Goal: Task Accomplishment & Management: Use online tool/utility

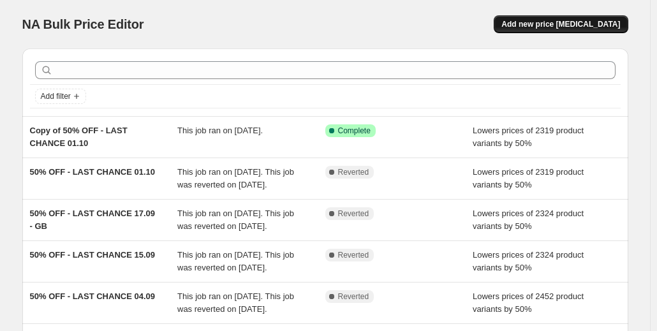
click at [560, 24] on span "Add new price [MEDICAL_DATA]" at bounding box center [560, 24] width 119 height 10
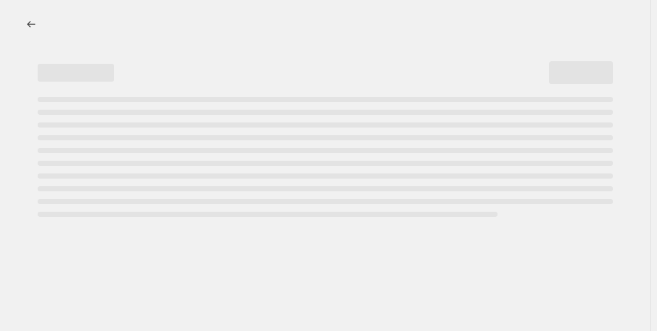
select select "percentage"
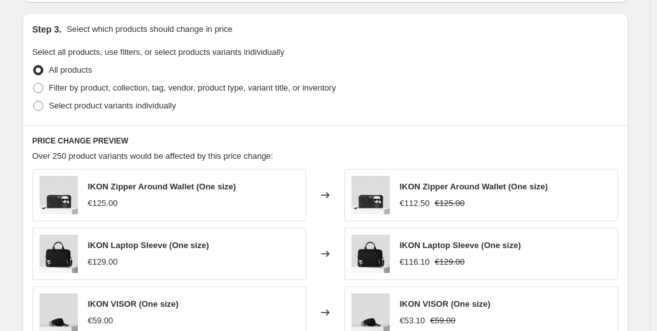
scroll to position [584, 0]
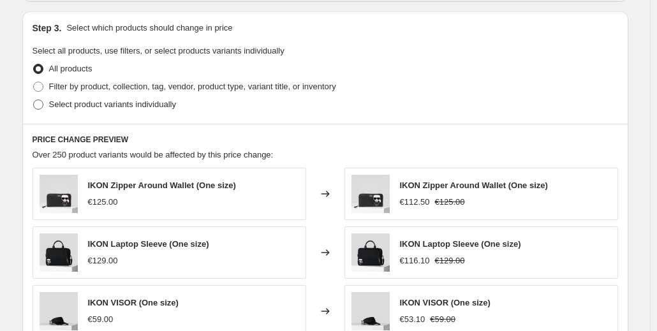
click at [41, 104] on span at bounding box center [38, 104] width 10 height 10
click at [34, 100] on input "Select product variants individually" at bounding box center [33, 99] width 1 height 1
radio input "true"
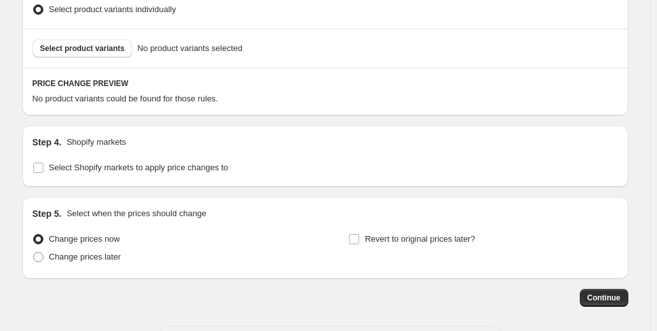
scroll to position [684, 0]
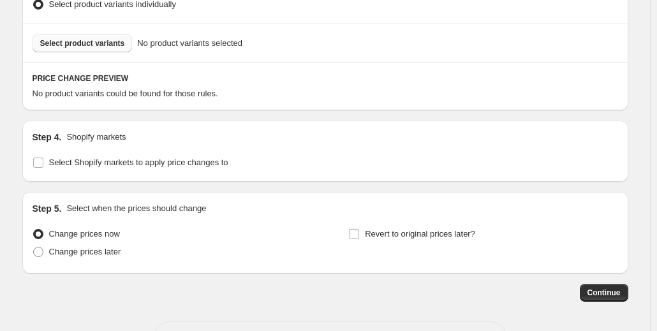
click at [101, 45] on span "Select product variants" at bounding box center [82, 43] width 85 height 10
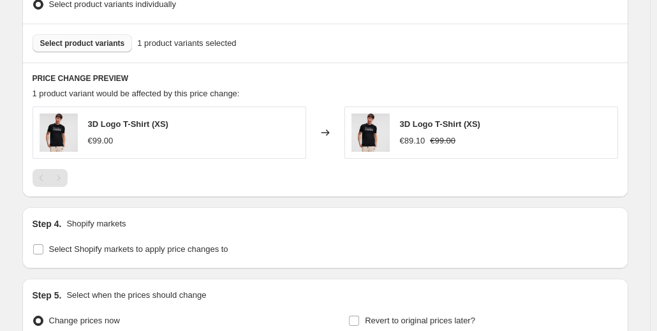
scroll to position [817, 0]
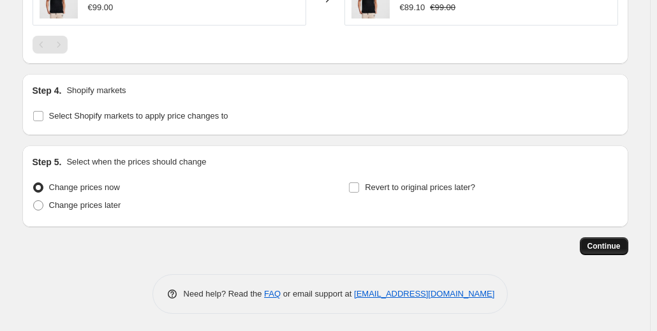
click at [608, 253] on button "Continue" at bounding box center [603, 246] width 48 height 18
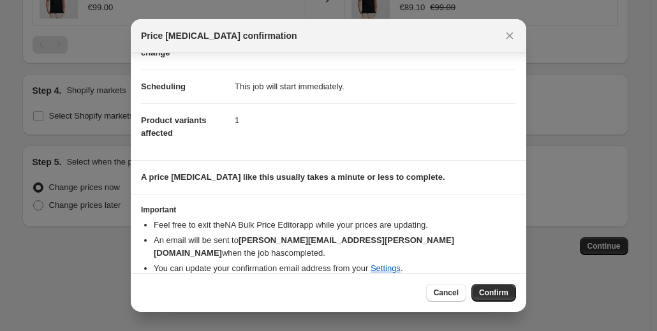
scroll to position [87, 0]
click at [511, 32] on icon "Close" at bounding box center [509, 35] width 13 height 13
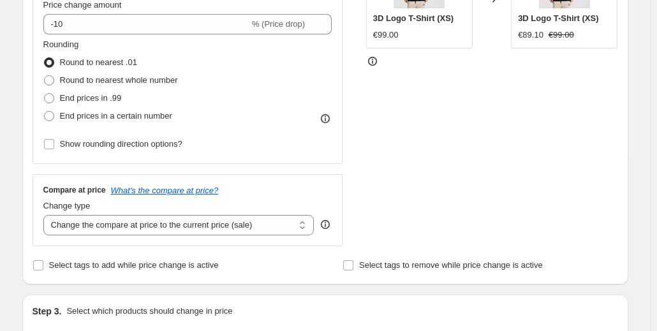
scroll to position [212, 0]
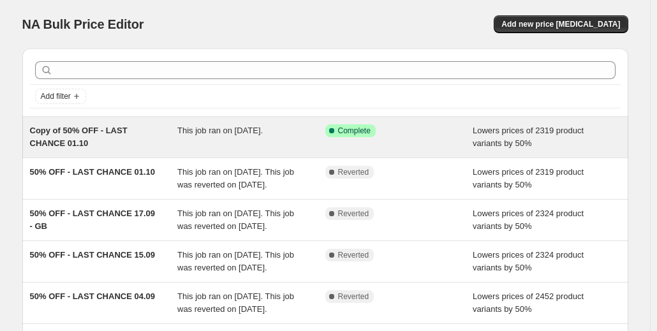
click at [126, 148] on div "Copy of 50% OFF - LAST CHANCE 01.10" at bounding box center [104, 136] width 148 height 25
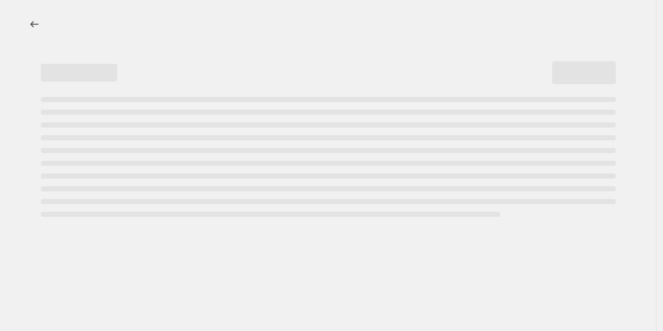
select select "percentage"
select select "collection"
